Goal: Information Seeking & Learning: Learn about a topic

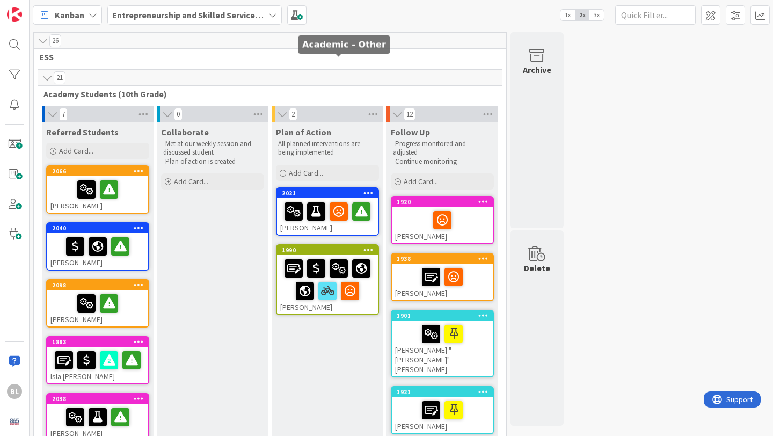
scroll to position [202, 0]
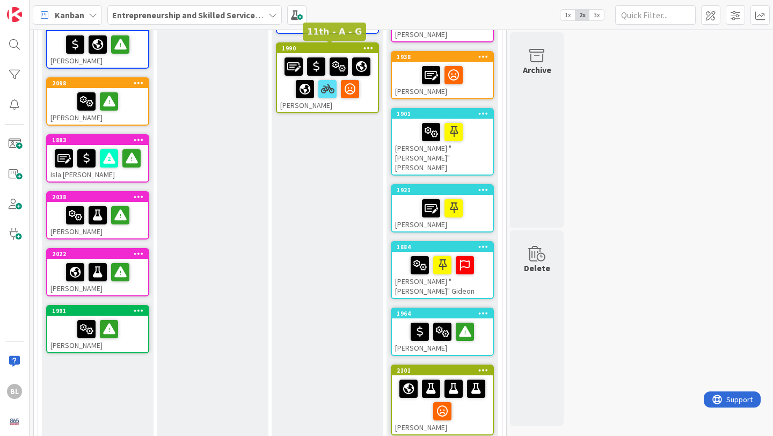
click at [303, 48] on div "1990" at bounding box center [330, 49] width 96 height 8
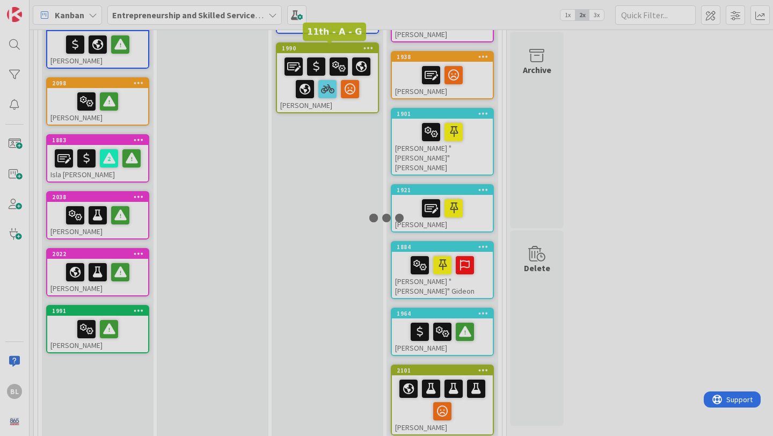
click at [303, 48] on div at bounding box center [386, 218] width 773 height 436
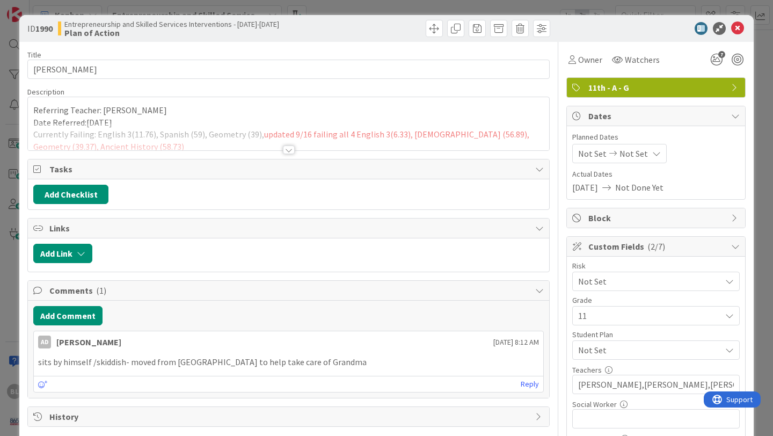
click at [289, 149] on div at bounding box center [289, 150] width 12 height 9
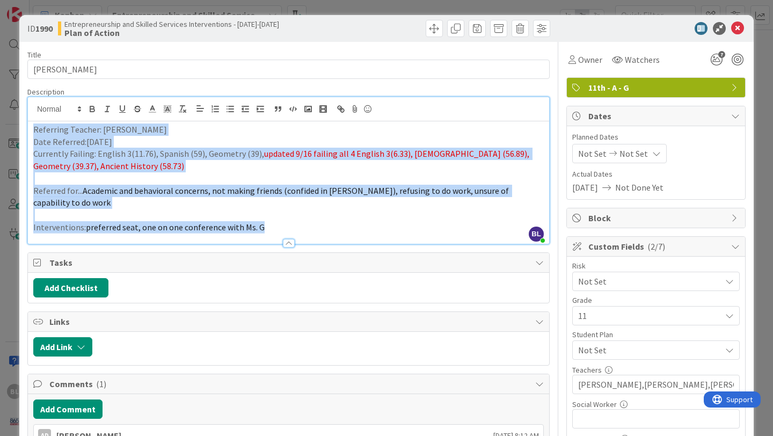
drag, startPoint x: 267, startPoint y: 226, endPoint x: 30, endPoint y: 125, distance: 257.5
click at [30, 125] on div "Referring Teacher: [PERSON_NAME] Date Referred:[DATE] Currently Failing: Englis…" at bounding box center [288, 182] width 521 height 122
copy div "Referring Teacher: [PERSON_NAME] Date Referred:[DATE] Currently Failing: Englis…"
click at [270, 227] on p "Interventions: preferred seat, one on one conference with Ms. G" at bounding box center [288, 227] width 511 height 12
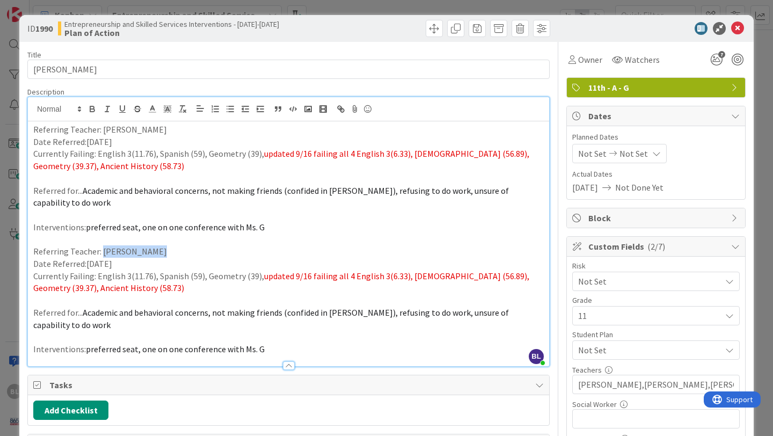
drag, startPoint x: 150, startPoint y: 251, endPoint x: 101, endPoint y: 252, distance: 48.9
click at [101, 252] on p "Referring Teacher: [PERSON_NAME]" at bounding box center [288, 251] width 511 height 12
click at [96, 263] on p "Date Referred:[DATE]" at bounding box center [288, 264] width 511 height 12
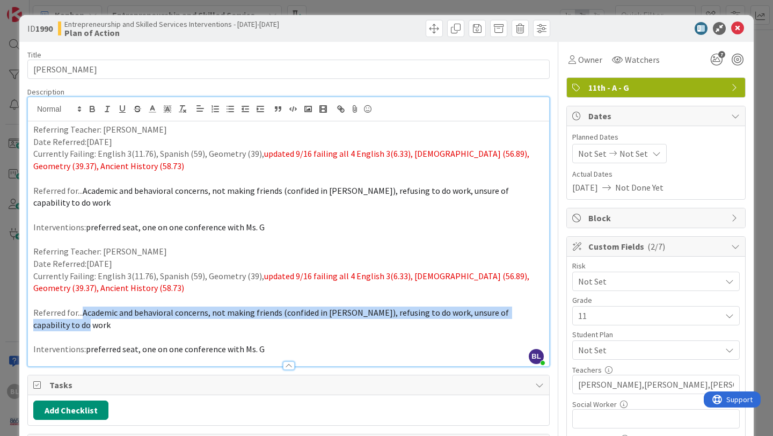
drag, startPoint x: 73, startPoint y: 325, endPoint x: 82, endPoint y: 313, distance: 14.9
click at [82, 313] on p "Referred for... Academic and behavioral concerns, not making friends (confided …" at bounding box center [288, 319] width 511 height 24
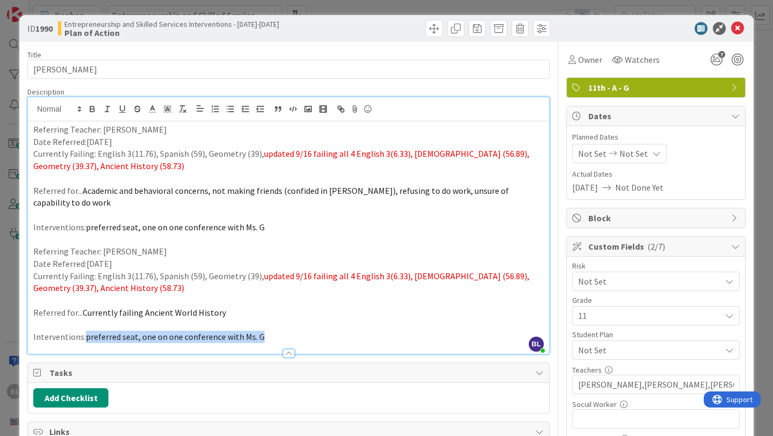
drag, startPoint x: 266, startPoint y: 332, endPoint x: 86, endPoint y: 338, distance: 179.5
click at [86, 338] on p "Interventions: preferred seat, one on one conference with Ms. G" at bounding box center [288, 337] width 511 height 12
click at [532, 155] on p "Currently Failing: English 3(11.76), Spanish (59), Geometry (39), updated 9/16 …" at bounding box center [288, 160] width 511 height 24
drag, startPoint x: 258, startPoint y: 275, endPoint x: 99, endPoint y: 278, distance: 159.5
click at [99, 278] on p "Currently Failing: English 3(11.76), Spanish (59), Geometry (39), updated 9/16 …" at bounding box center [288, 282] width 511 height 24
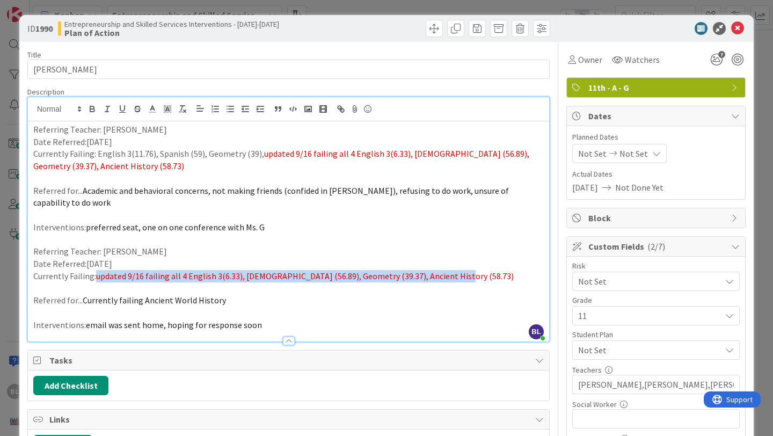
drag, startPoint x: 451, startPoint y: 278, endPoint x: 96, endPoint y: 280, distance: 355.5
click at [96, 280] on p "Currently Failing: updated 9/16 failing all 4 English 3(6.33), [DEMOGRAPHIC_DAT…" at bounding box center [288, 276] width 511 height 12
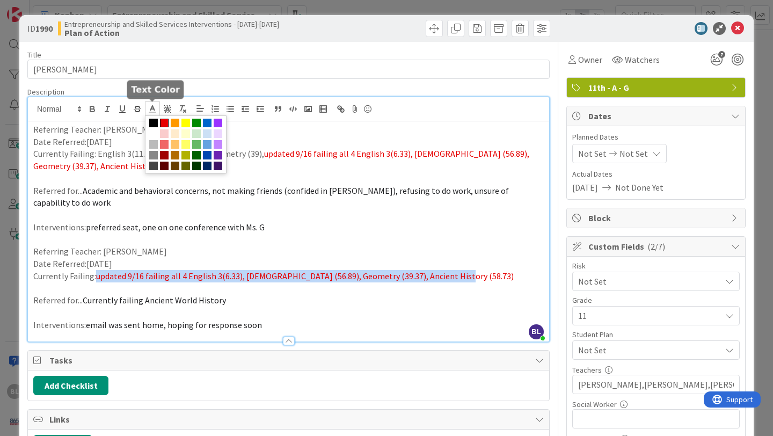
click at [150, 110] on icon at bounding box center [153, 109] width 10 height 10
click at [150, 121] on span at bounding box center [153, 123] width 9 height 9
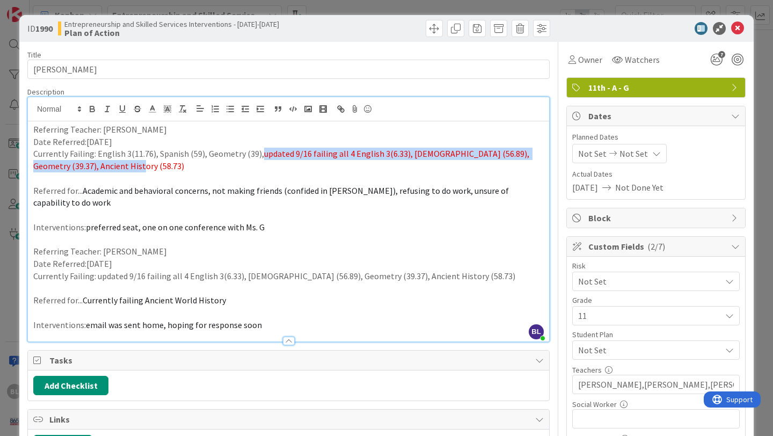
drag, startPoint x: 114, startPoint y: 168, endPoint x: 259, endPoint y: 152, distance: 145.8
click at [259, 152] on p "Currently Failing: English 3(11.76), Spanish (59), Geometry (39), updated 9/16 …" at bounding box center [288, 160] width 511 height 24
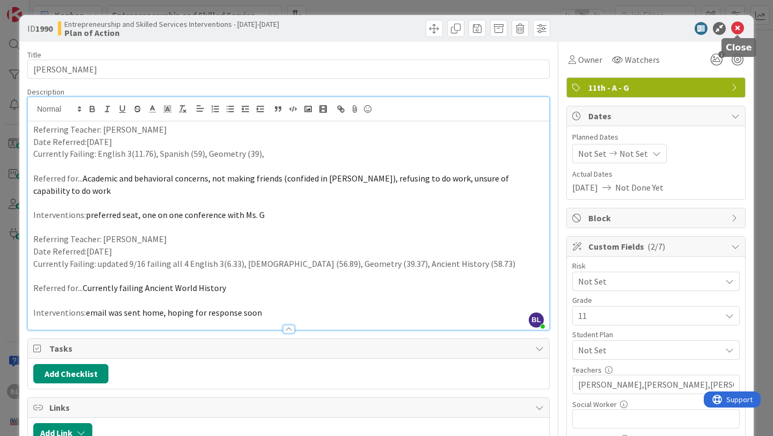
click at [738, 26] on icon at bounding box center [737, 28] width 13 height 13
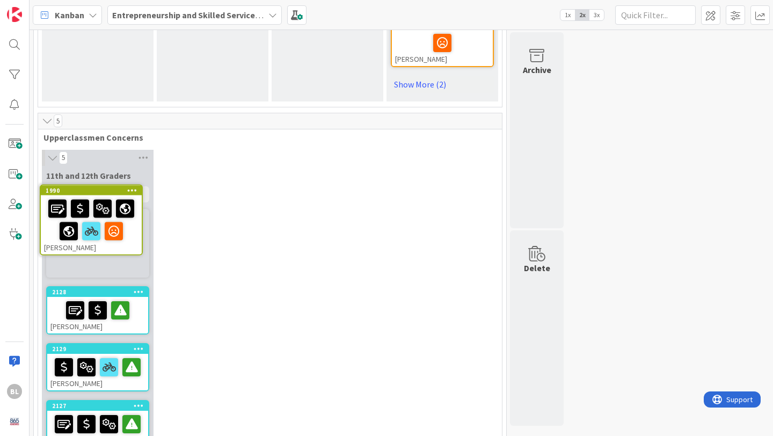
scroll to position [737, 0]
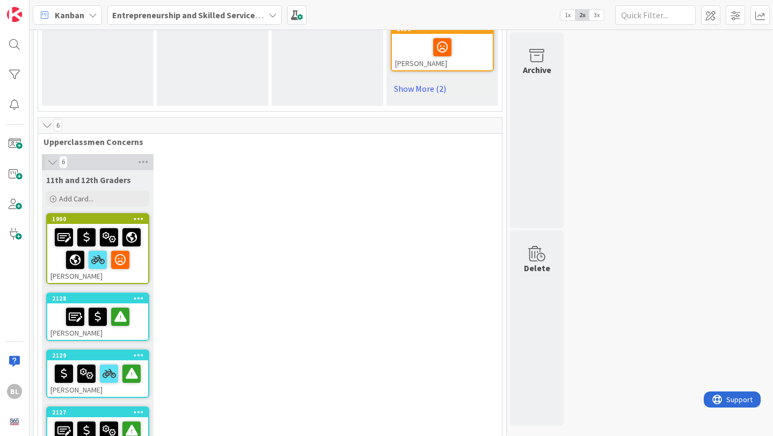
drag, startPoint x: 327, startPoint y: 127, endPoint x: 187, endPoint y: 0, distance: 188.9
